Goal: Information Seeking & Learning: Learn about a topic

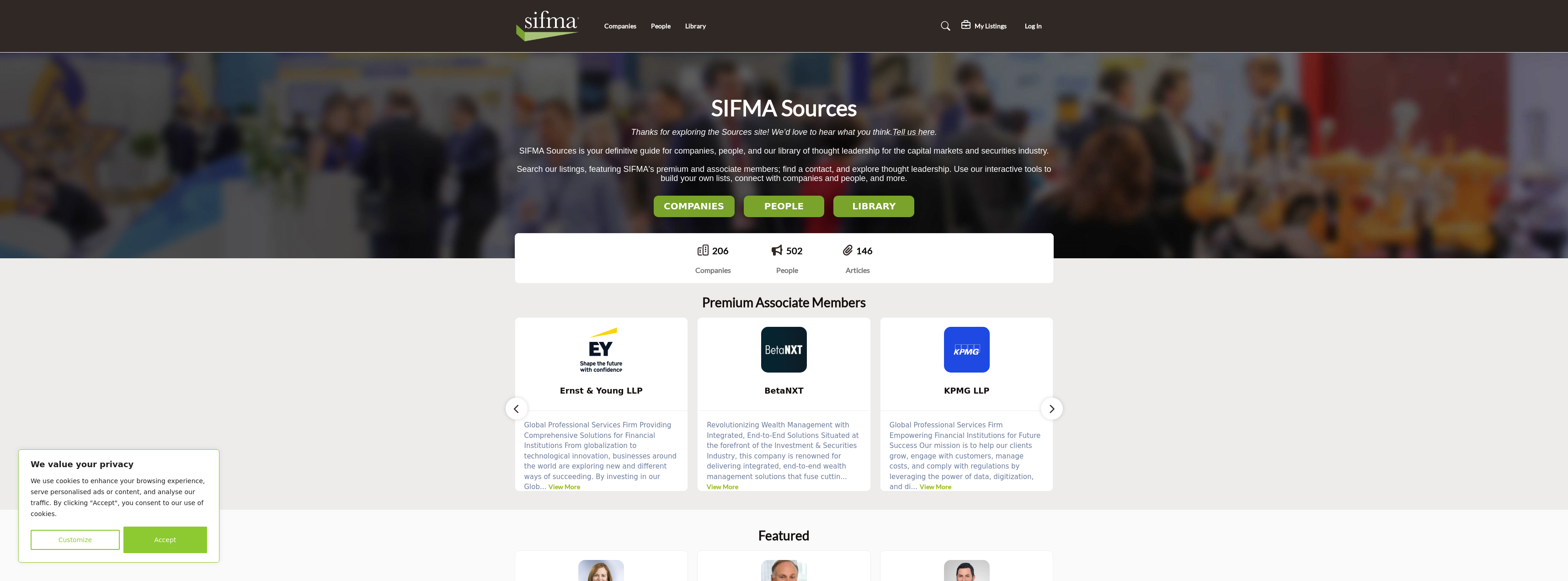
click at [562, 24] on img at bounding box center [550, 26] width 71 height 37
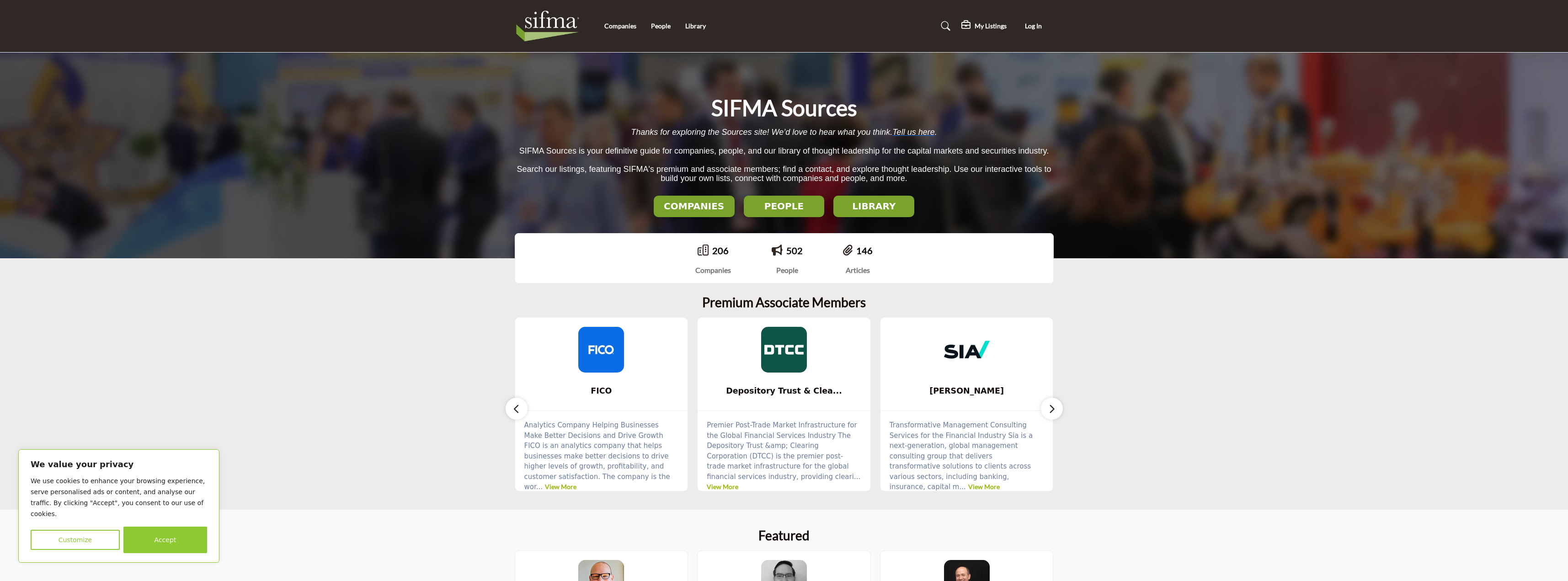
click at [686, 208] on h2 "COMPANIES" at bounding box center [694, 206] width 75 height 11
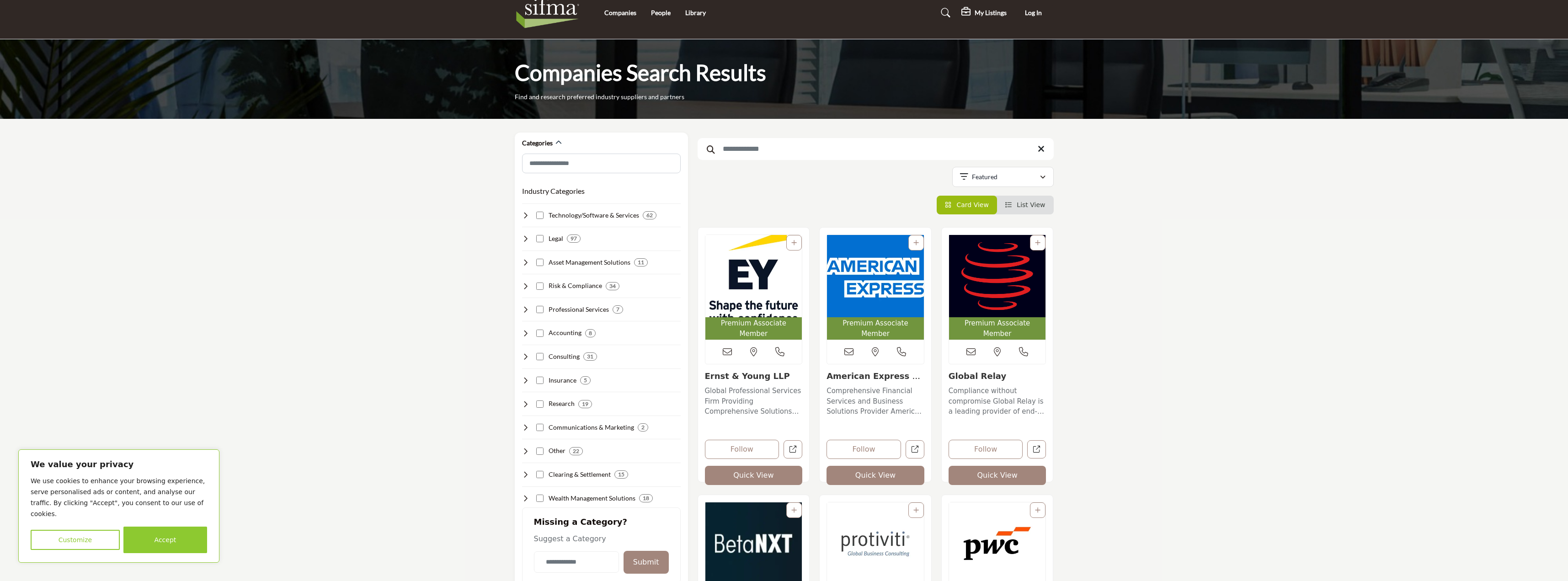
scroll to position [183, 0]
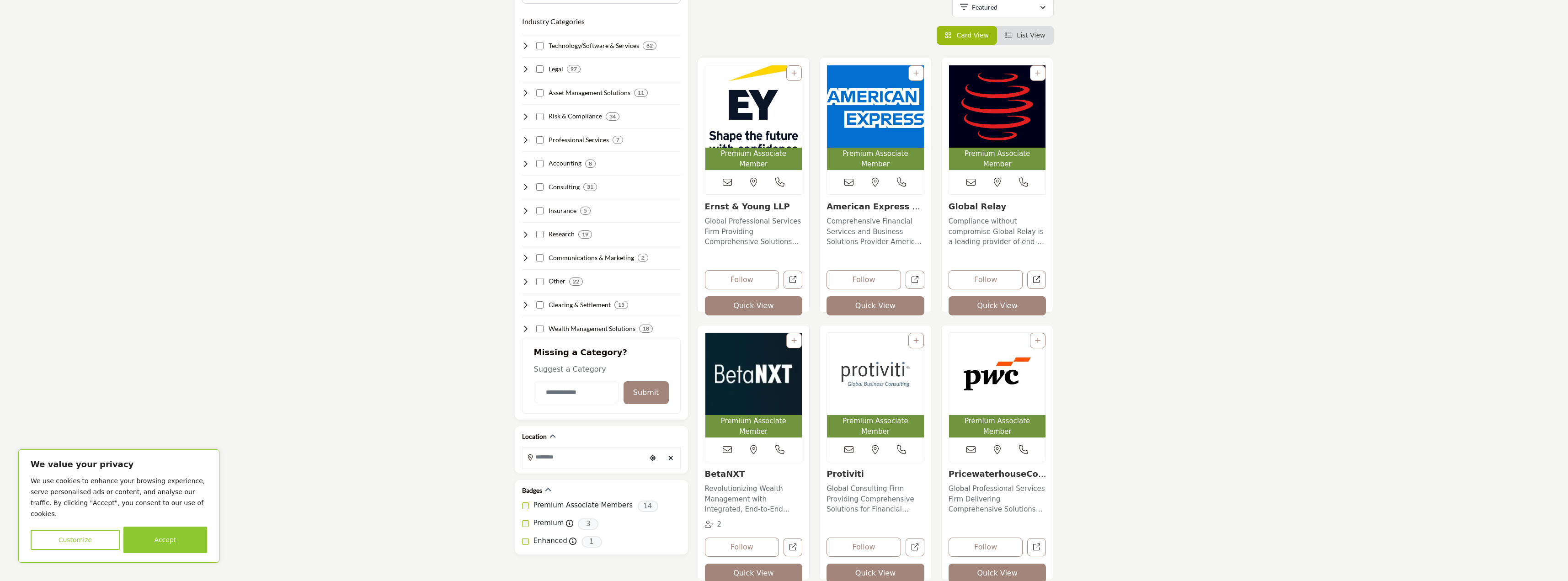
click at [994, 386] on img "Open Listing in new tab" at bounding box center [997, 374] width 97 height 82
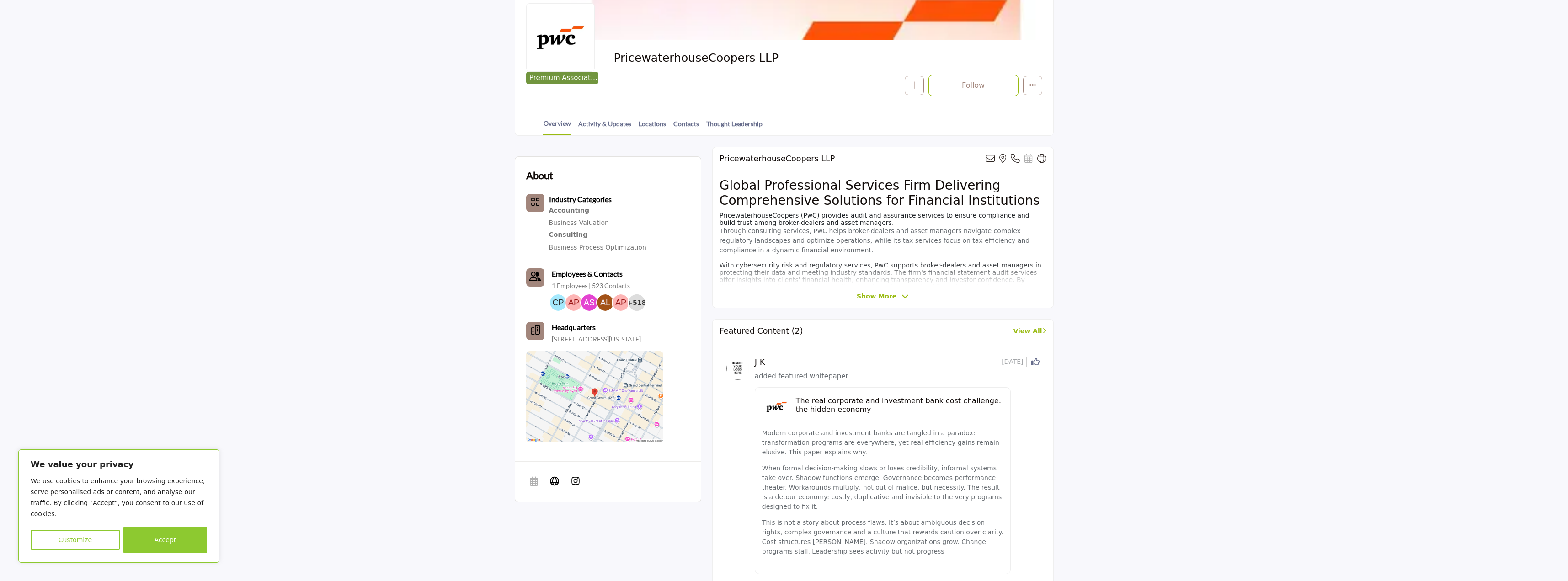
scroll to position [46, 0]
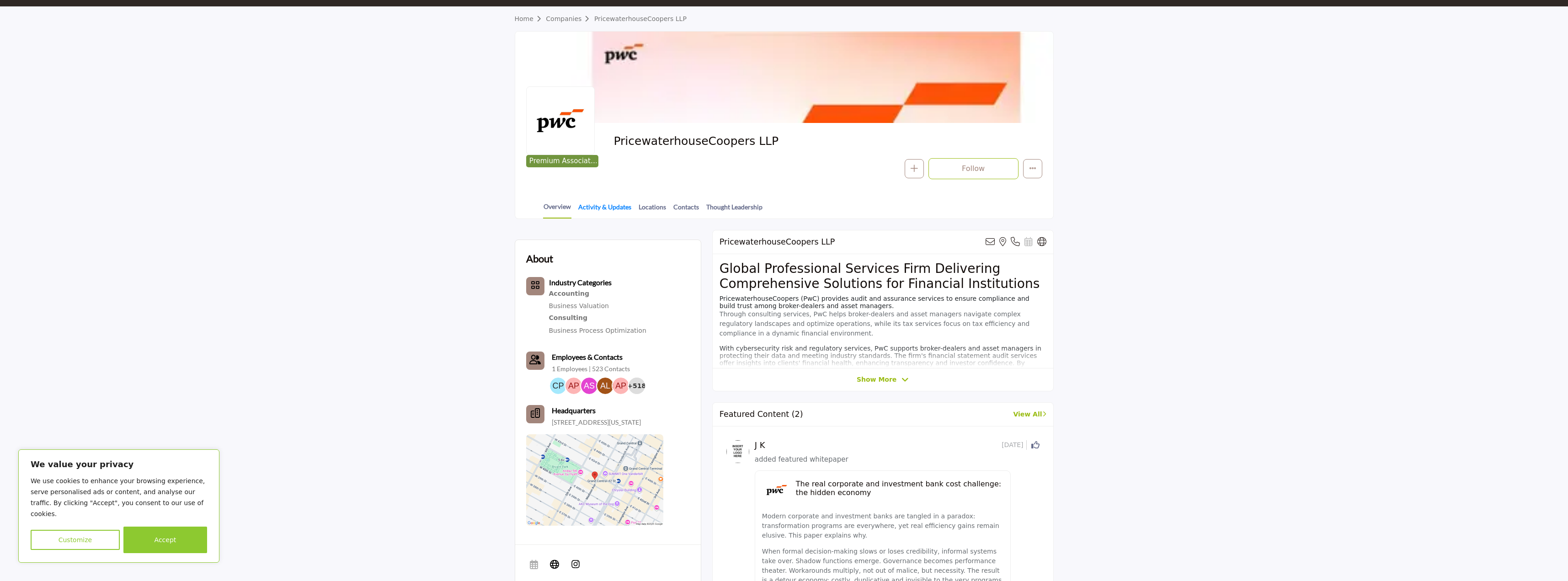
click at [587, 212] on link "Activity & Updates" at bounding box center [604, 210] width 54 height 16
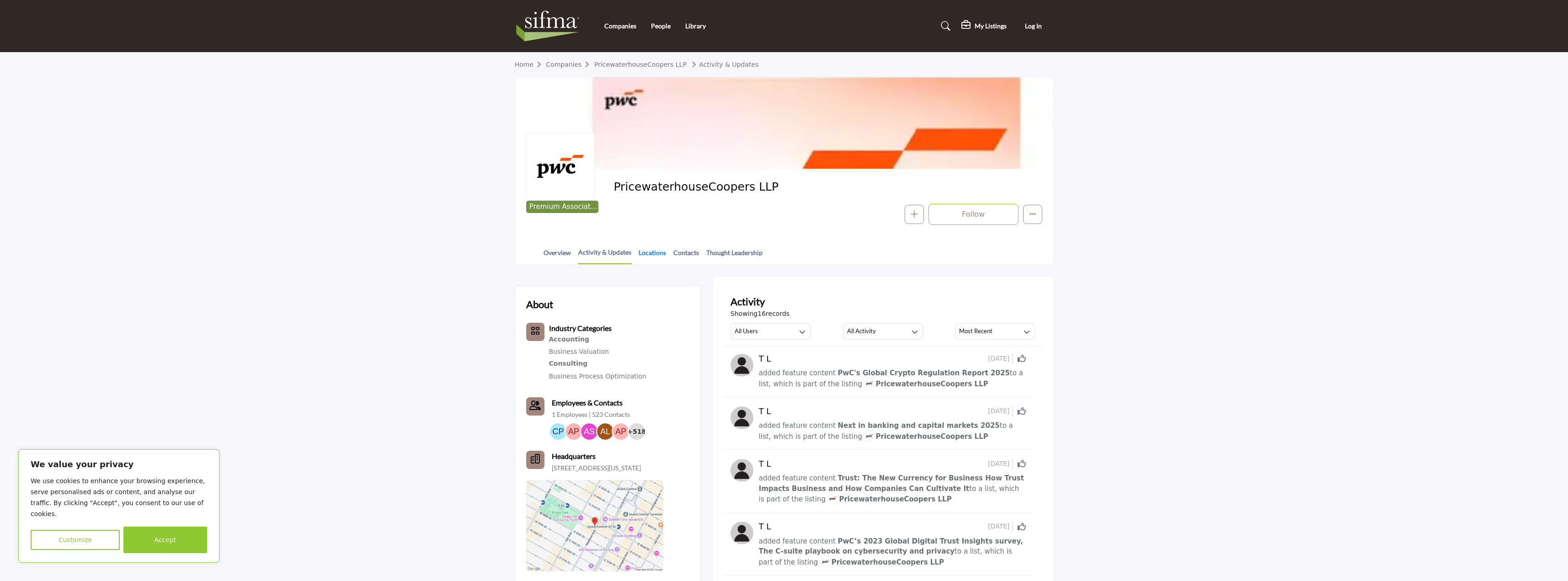
click at [659, 256] on link "Locations" at bounding box center [652, 256] width 29 height 16
